Goal: Use online tool/utility: Utilize a website feature to perform a specific function

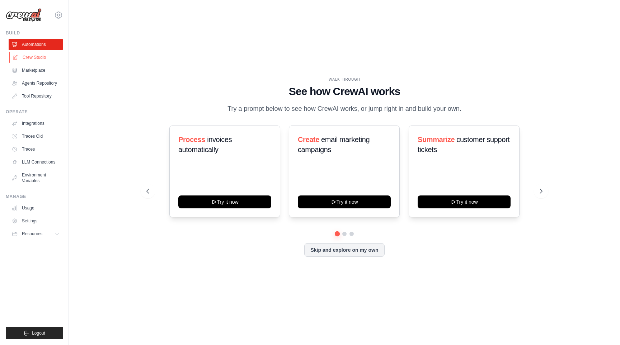
click at [40, 56] on link "Crew Studio" at bounding box center [36, 57] width 54 height 11
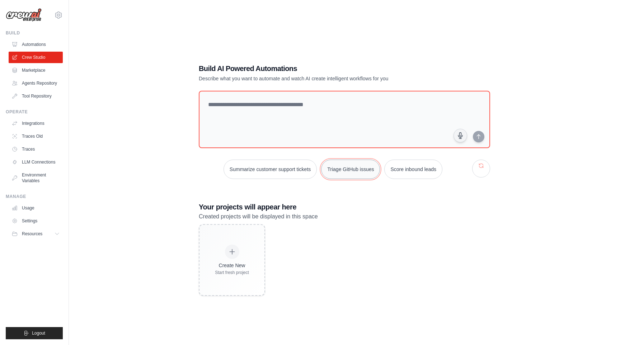
click at [348, 175] on button "Triage GitHub issues" at bounding box center [350, 169] width 59 height 19
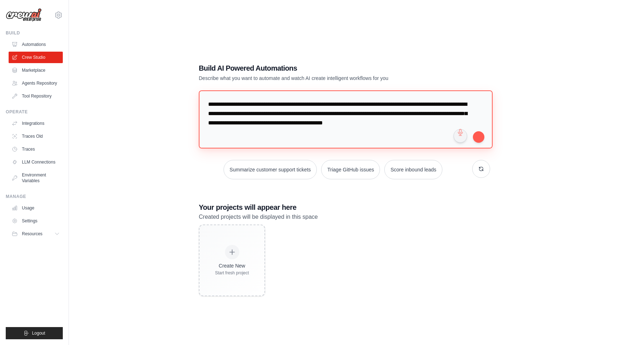
click at [485, 137] on textarea "**********" at bounding box center [346, 119] width 294 height 58
click at [477, 135] on button "submit" at bounding box center [478, 136] width 11 height 11
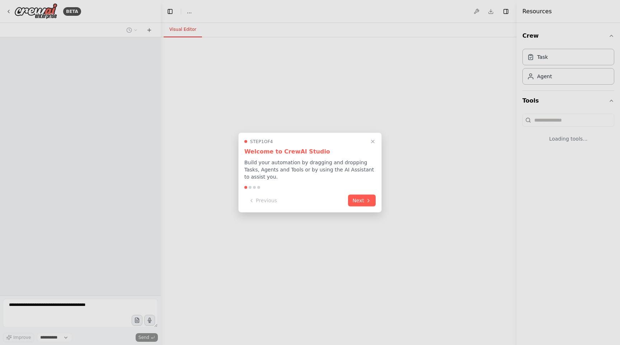
select select "****"
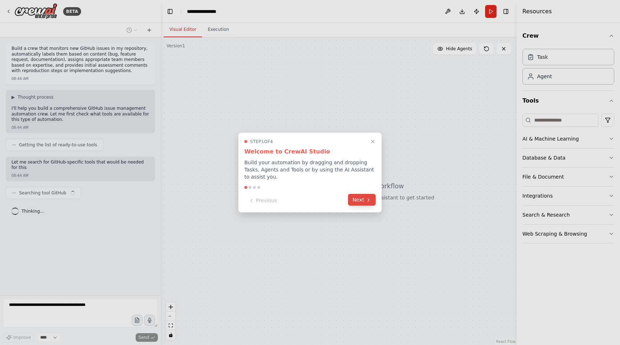
click at [363, 198] on button "Next" at bounding box center [362, 200] width 28 height 12
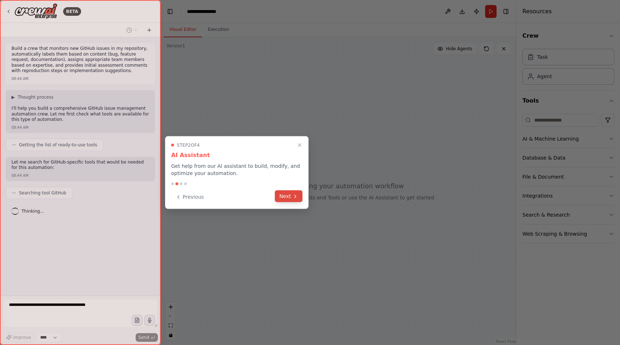
click at [291, 200] on button "Next" at bounding box center [289, 197] width 28 height 12
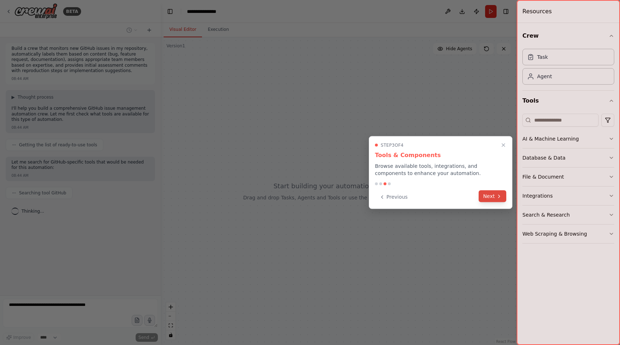
click at [482, 198] on button "Next" at bounding box center [493, 197] width 28 height 12
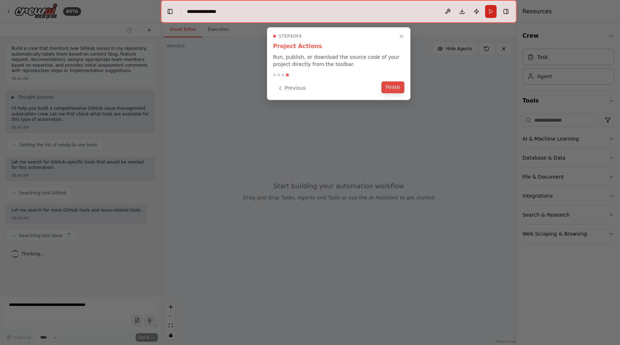
click at [396, 86] on button "Finish" at bounding box center [393, 87] width 23 height 12
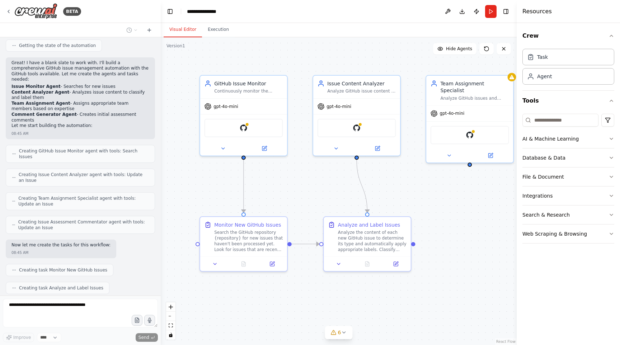
scroll to position [358, 0]
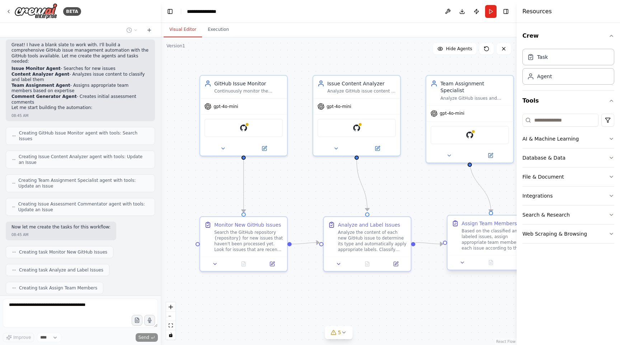
click at [462, 267] on div at bounding box center [491, 262] width 87 height 14
click at [374, 243] on div "Analyze the content of each new GitHub issue to determine its type and automati…" at bounding box center [372, 240] width 69 height 23
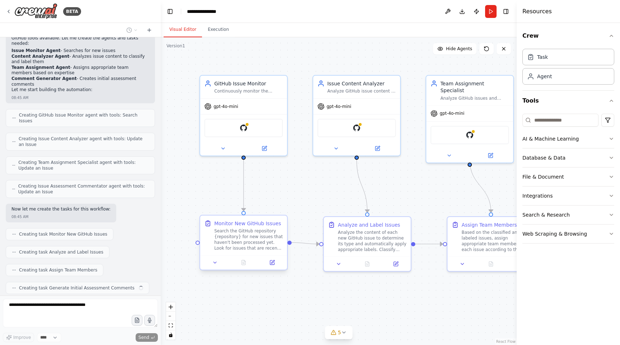
click at [240, 241] on div "Search the GitHub repository {repository} for new issues that haven't been proc…" at bounding box center [248, 240] width 69 height 23
click at [254, 105] on div "gpt-4o-mini" at bounding box center [243, 104] width 87 height 15
click at [538, 63] on div "Task" at bounding box center [569, 56] width 92 height 17
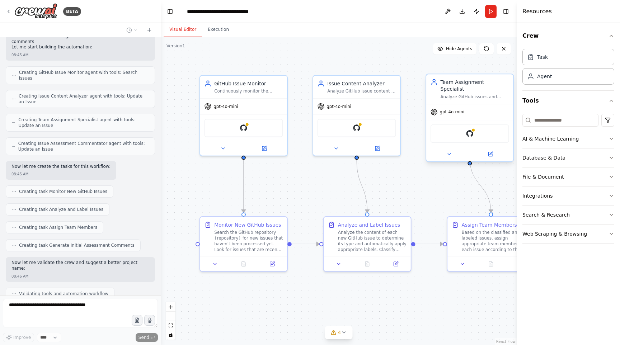
scroll to position [437, 0]
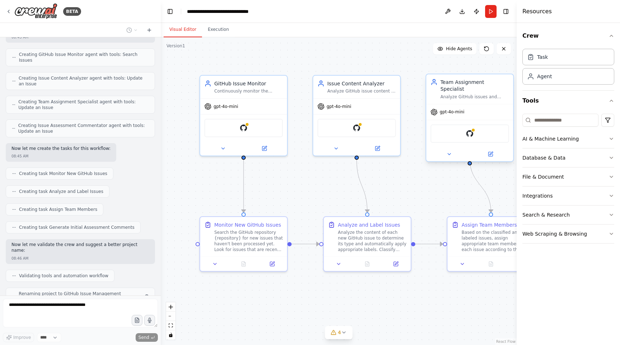
click at [470, 106] on div "gpt-4o-mini" at bounding box center [469, 111] width 87 height 15
click at [357, 111] on div "gpt-4o-mini" at bounding box center [356, 104] width 87 height 15
click at [382, 146] on button at bounding box center [377, 147] width 40 height 9
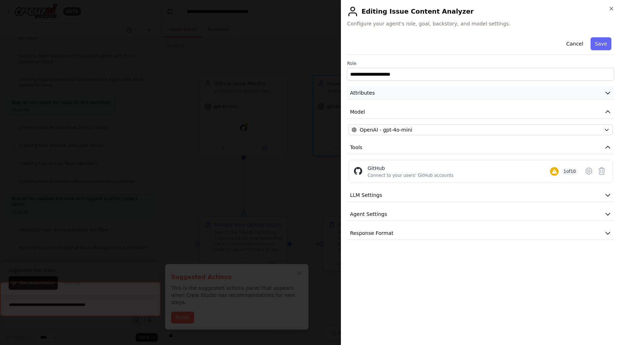
click at [372, 89] on span "Attributes" at bounding box center [362, 92] width 25 height 7
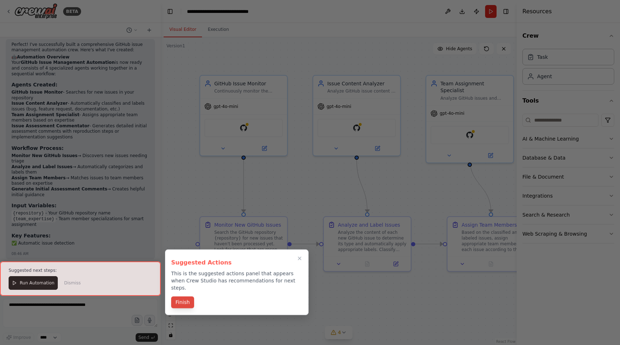
click at [186, 297] on button "Finish" at bounding box center [182, 303] width 23 height 12
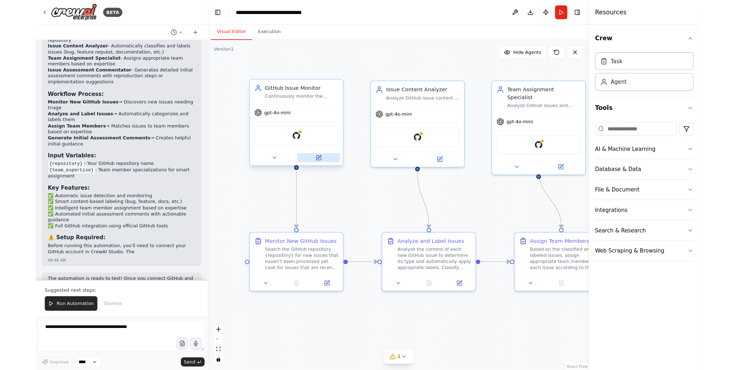
scroll to position [770, 0]
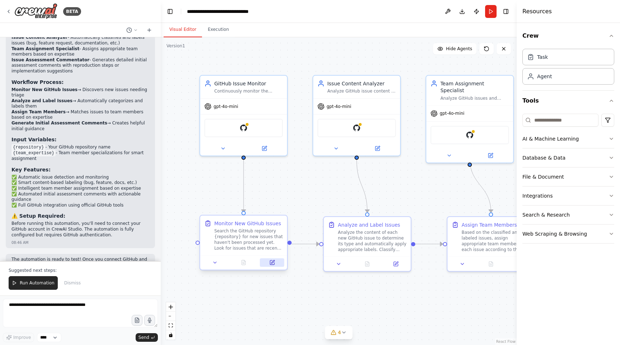
click at [273, 266] on button at bounding box center [272, 262] width 24 height 9
click at [265, 149] on icon at bounding box center [265, 147] width 6 height 6
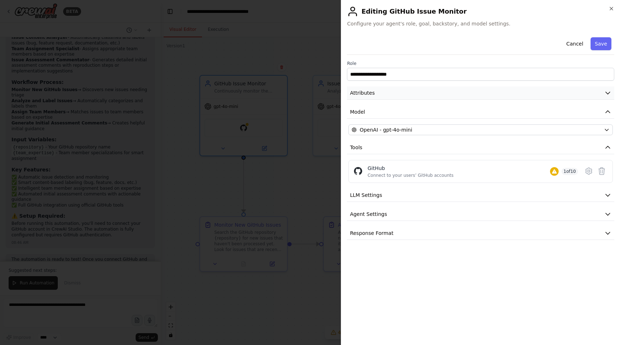
click at [380, 92] on button "Attributes" at bounding box center [480, 92] width 267 height 13
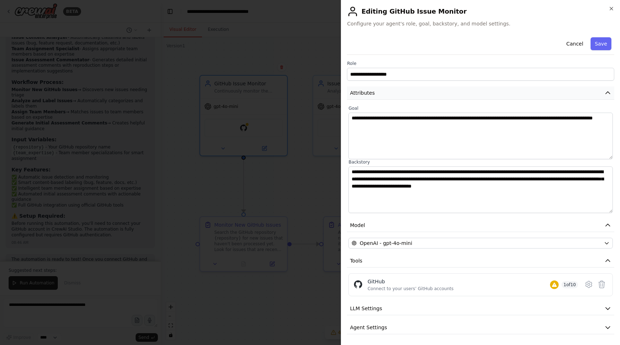
click at [380, 92] on button "Attributes" at bounding box center [480, 92] width 267 height 13
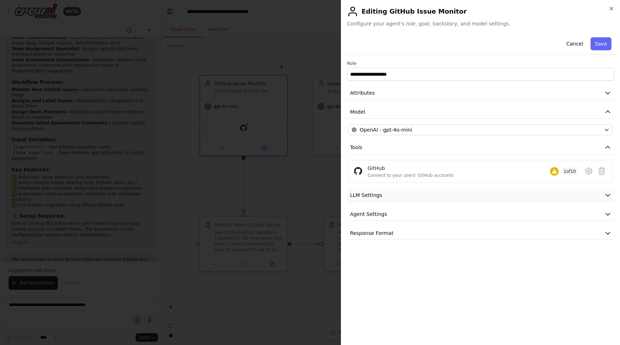
click at [379, 195] on span "LLM Settings" at bounding box center [366, 195] width 32 height 7
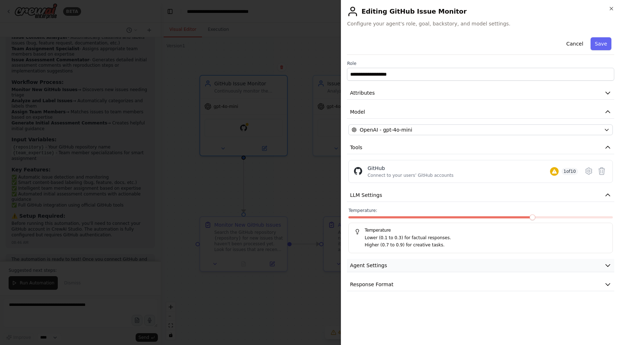
click at [373, 260] on button "Agent Settings" at bounding box center [480, 265] width 267 height 13
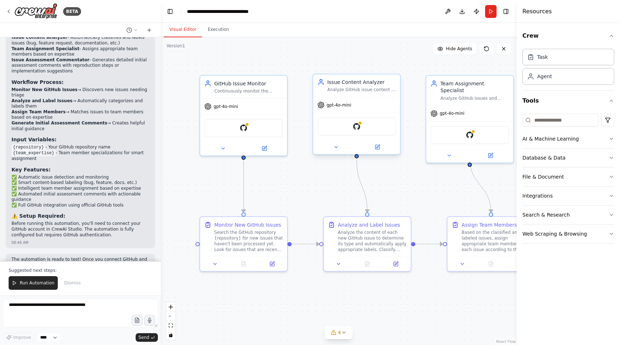
click at [371, 97] on div "gpt-4o-mini" at bounding box center [356, 104] width 87 height 15
click at [385, 152] on div at bounding box center [356, 147] width 87 height 14
click at [380, 150] on button at bounding box center [377, 147] width 40 height 9
click at [495, 150] on button at bounding box center [491, 154] width 40 height 9
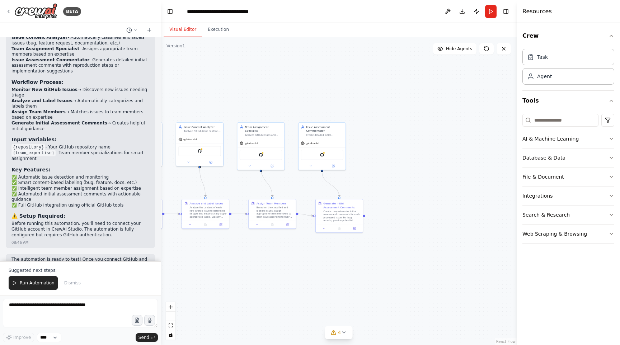
drag, startPoint x: 384, startPoint y: 191, endPoint x: 214, endPoint y: 185, distance: 169.5
click at [214, 185] on div ".deletable-edge-delete-btn { width: 20px; height: 20px; border: 0px solid #ffff…" at bounding box center [339, 191] width 356 height 308
click at [334, 165] on icon at bounding box center [333, 165] width 2 height 2
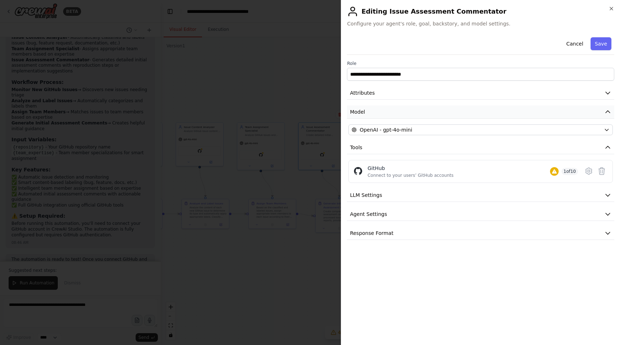
click at [384, 109] on button "Model" at bounding box center [480, 112] width 267 height 13
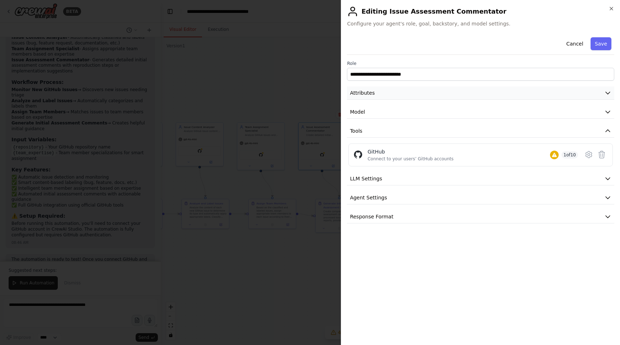
click at [382, 95] on button "Attributes" at bounding box center [480, 92] width 267 height 13
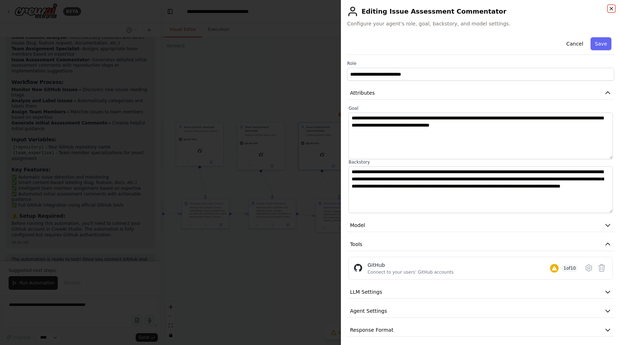
click at [610, 6] on icon "button" at bounding box center [612, 9] width 6 height 6
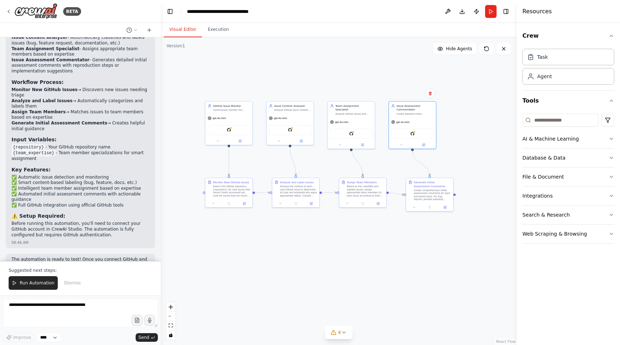
drag, startPoint x: 420, startPoint y: 145, endPoint x: 510, endPoint y: 124, distance: 92.9
click at [510, 124] on div ".deletable-edge-delete-btn { width: 20px; height: 20px; border: 0px solid #ffff…" at bounding box center [339, 191] width 356 height 308
click at [459, 52] on button "Hide Agents" at bounding box center [454, 48] width 43 height 11
click at [456, 51] on span "Show Agents" at bounding box center [458, 49] width 28 height 6
click at [456, 51] on span "Hide Agents" at bounding box center [459, 49] width 26 height 6
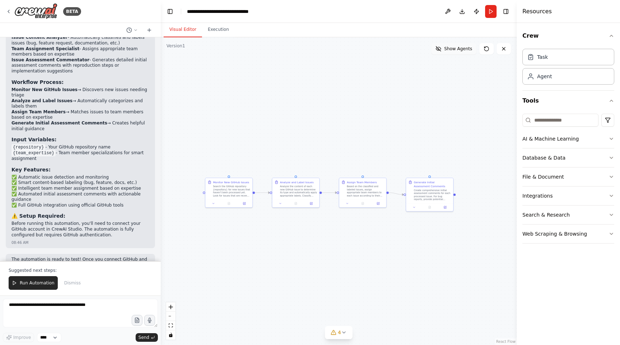
click at [456, 51] on span "Show Agents" at bounding box center [458, 49] width 28 height 6
click at [216, 31] on button "Execution" at bounding box center [218, 29] width 33 height 15
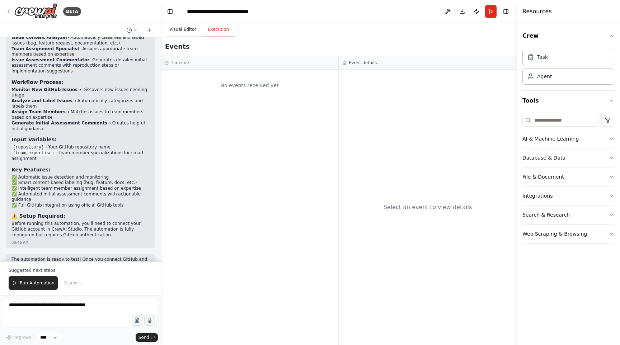
click at [174, 29] on button "Visual Editor" at bounding box center [183, 29] width 38 height 15
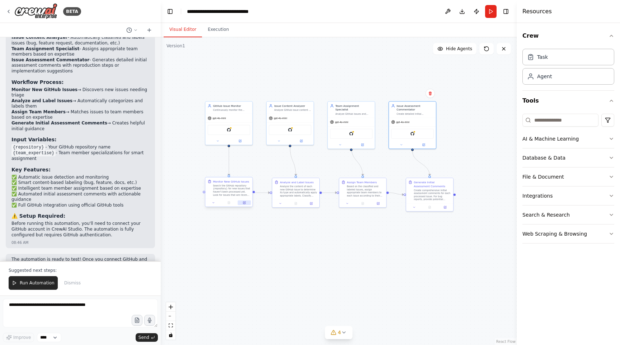
click at [242, 204] on button at bounding box center [244, 203] width 13 height 5
click at [552, 74] on div "Agent" at bounding box center [569, 76] width 92 height 17
click at [553, 60] on div "Task" at bounding box center [569, 56] width 92 height 17
click at [552, 118] on input at bounding box center [561, 120] width 76 height 13
click at [607, 121] on html "BETA Build a crew that monitors new GitHub issues in my repository, automatical…" at bounding box center [310, 172] width 620 height 345
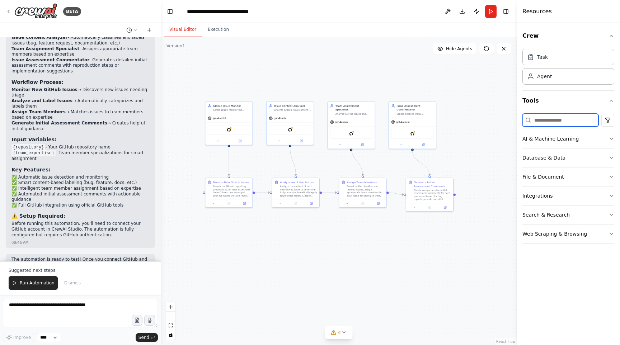
click at [558, 125] on input at bounding box center [561, 120] width 76 height 13
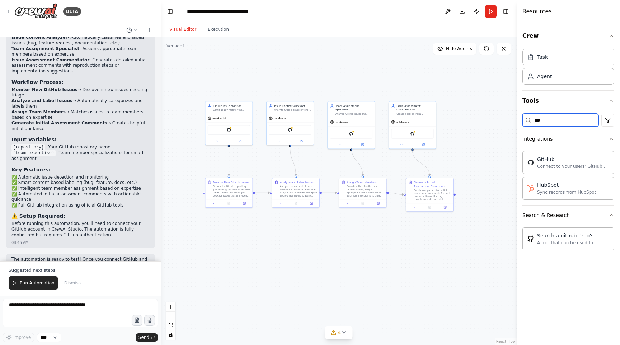
click at [558, 125] on input "***" at bounding box center [561, 120] width 76 height 13
type input "***"
click at [568, 186] on div "HubSpot" at bounding box center [566, 184] width 59 height 7
click at [558, 194] on div "Sync records from HubSpot" at bounding box center [566, 192] width 59 height 6
click at [543, 191] on div "Sync records from HubSpot" at bounding box center [566, 192] width 59 height 6
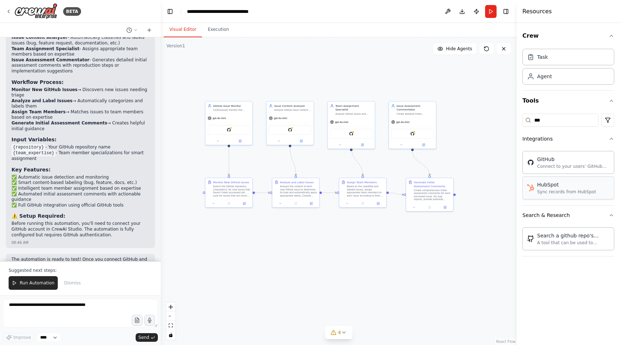
click at [543, 191] on div "Sync records from HubSpot" at bounding box center [566, 192] width 59 height 6
click at [541, 187] on div "HubSpot" at bounding box center [566, 184] width 59 height 7
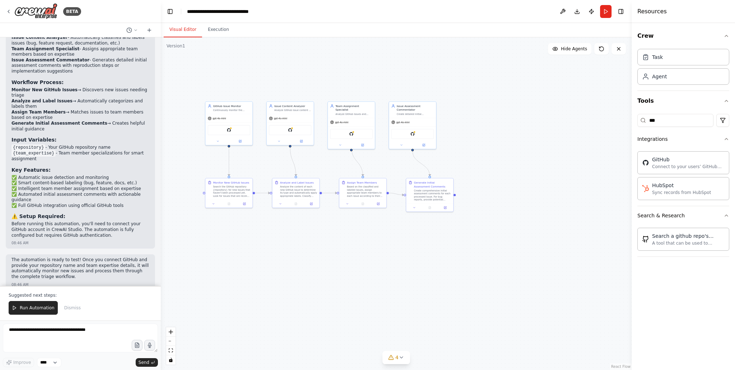
scroll to position [745, 0]
